Goal: Information Seeking & Learning: Understand process/instructions

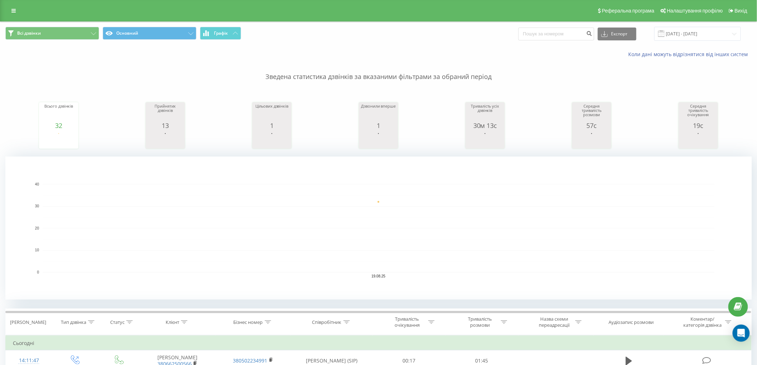
click at [325, 47] on div "Коли дані можуть відрізнятися вiд інших систем" at bounding box center [378, 54] width 757 height 17
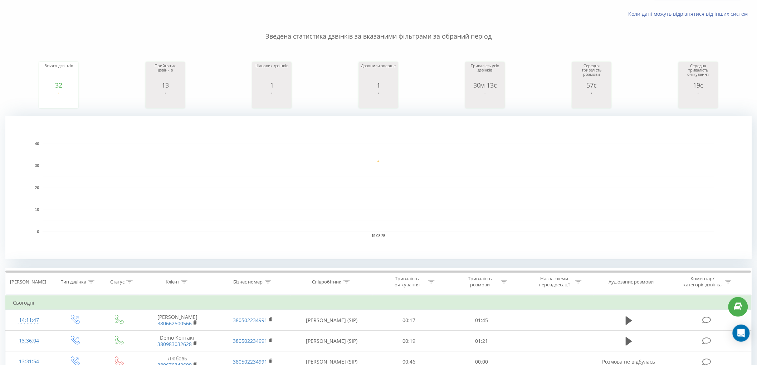
scroll to position [40, 0]
